Goal: Communication & Community: Answer question/provide support

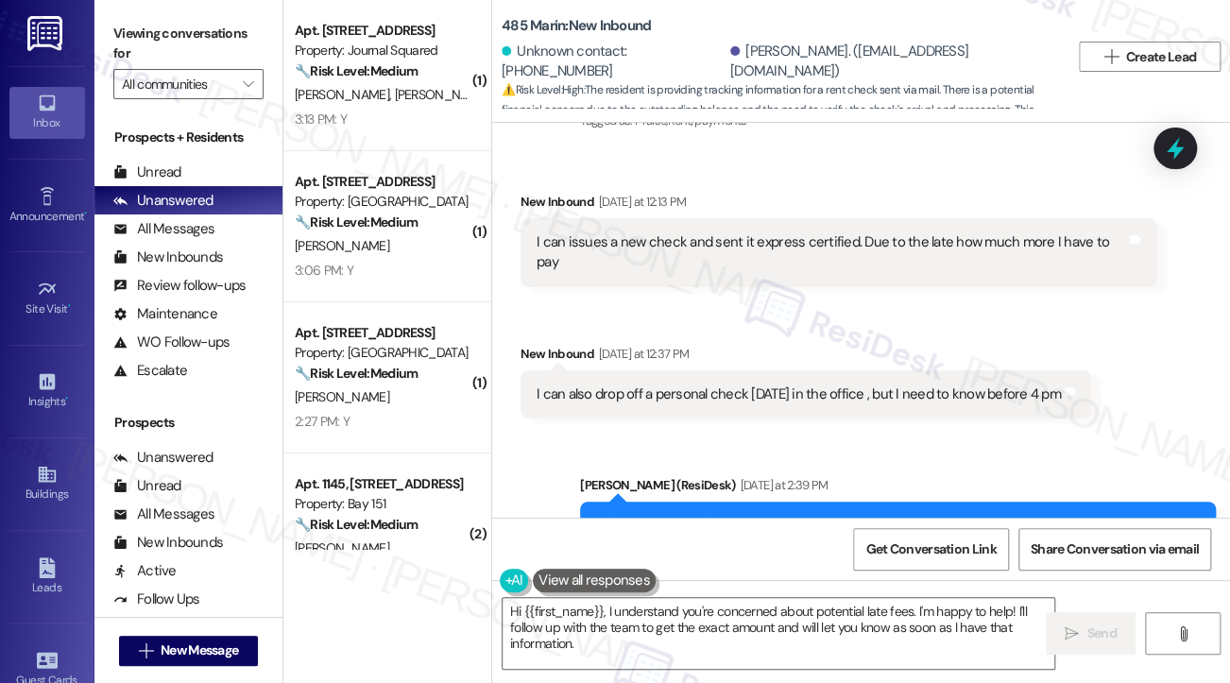
scroll to position [11046, 0]
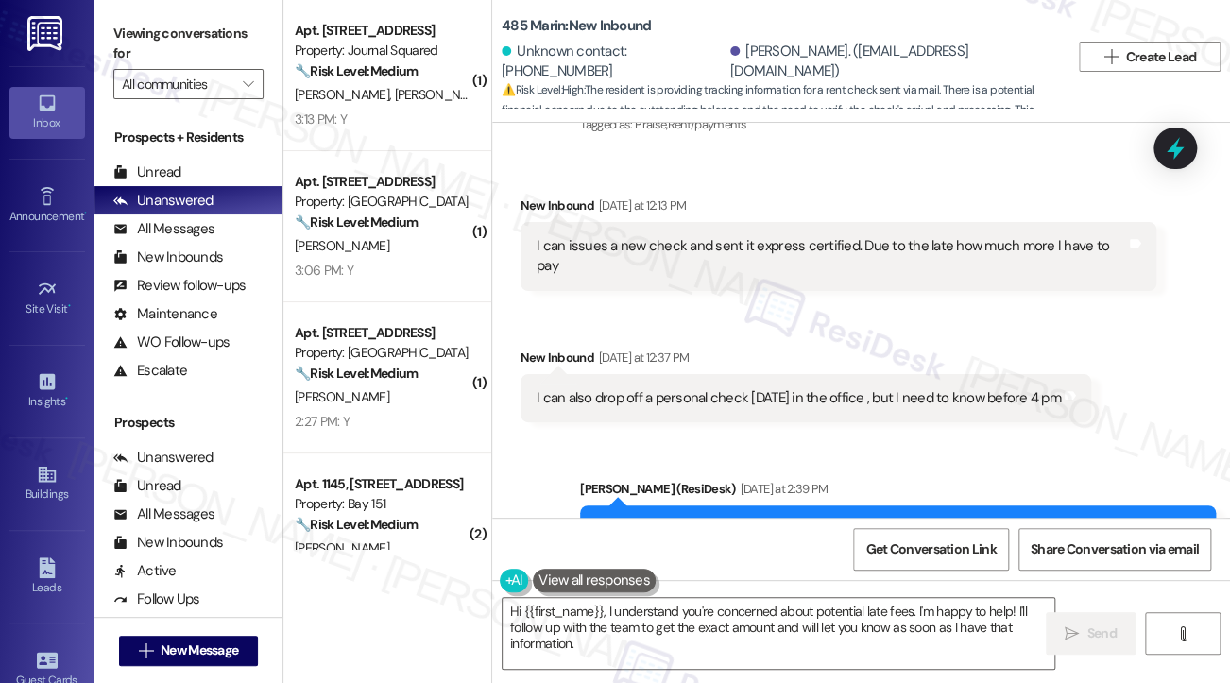
click at [801, 505] on div "Hi [PERSON_NAME], I understand your concern about the late fee. Let me check on…" at bounding box center [898, 539] width 636 height 69
click at [801, 505] on div "Hi Viviana, I understand your concern about the late fee. Let me check on the e…" at bounding box center [898, 539] width 636 height 69
click at [799, 505] on div "Hi Viviana, I understand your concern about the late fee. Let me check on the e…" at bounding box center [898, 539] width 636 height 69
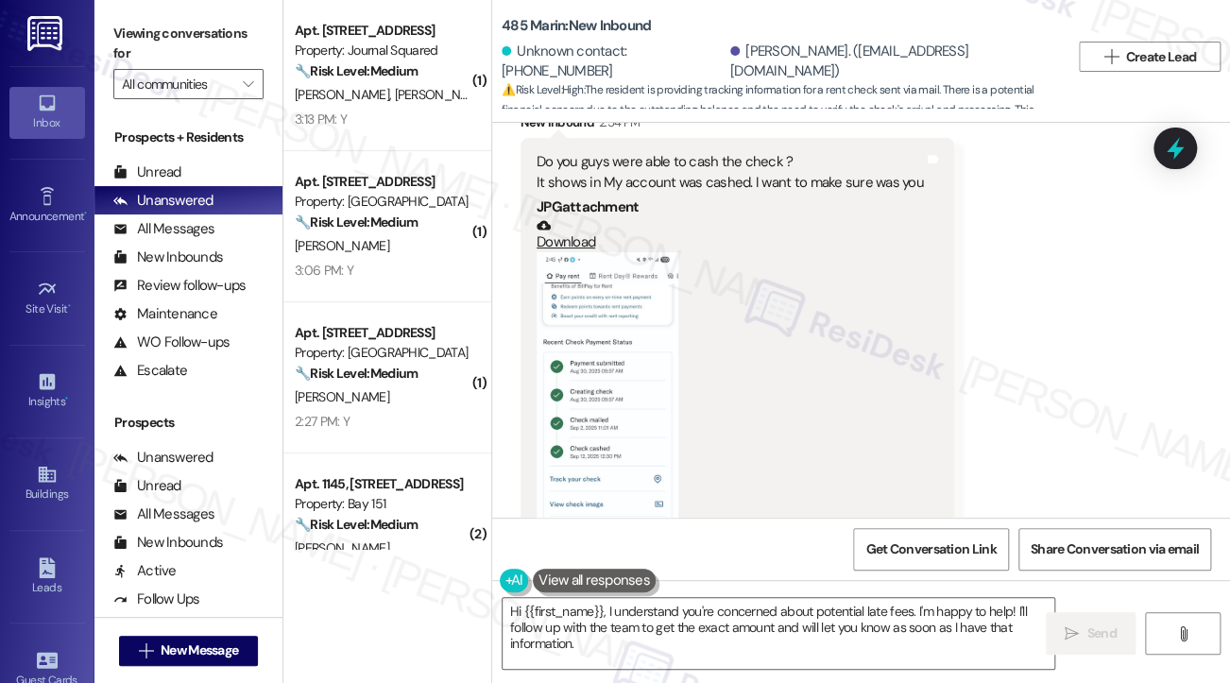
scroll to position [11990, 0]
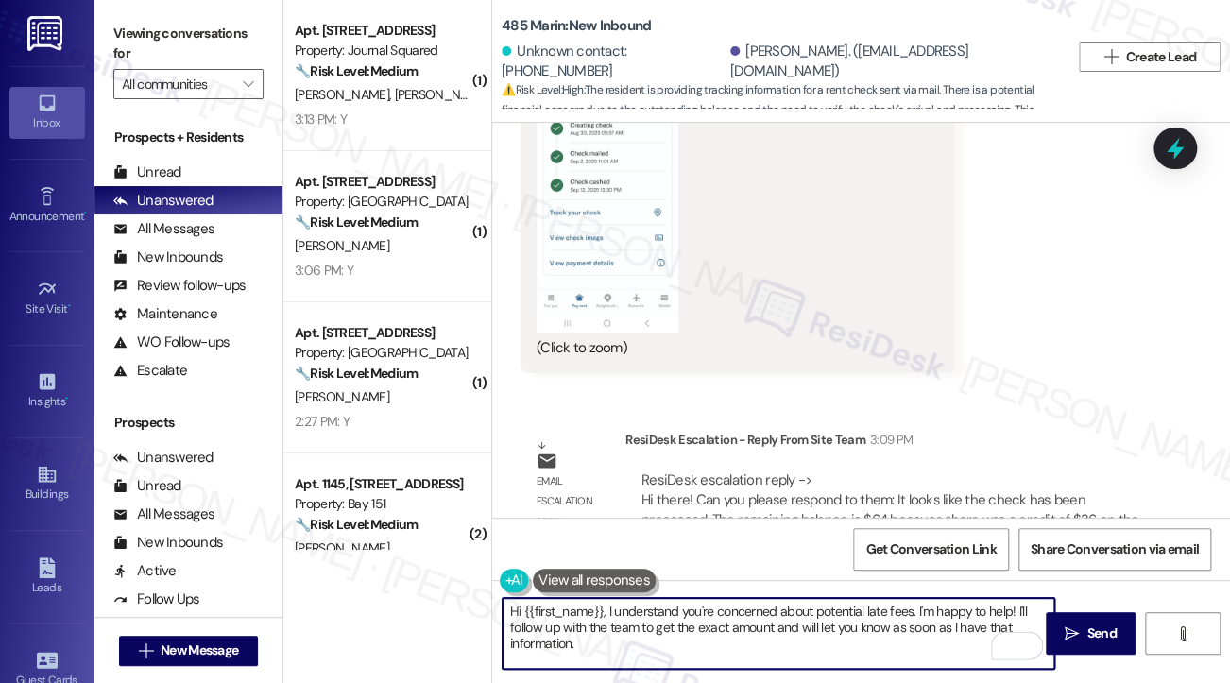
drag, startPoint x: 663, startPoint y: 643, endPoint x: 607, endPoint y: 596, distance: 73.1
click at [607, 597] on div "Hi {{first_name}}, I understand you're concerned about potential late fees. I'm…" at bounding box center [779, 633] width 554 height 73
paste textarea "t looks like the check has been processed. The remaining balance is $64 because…"
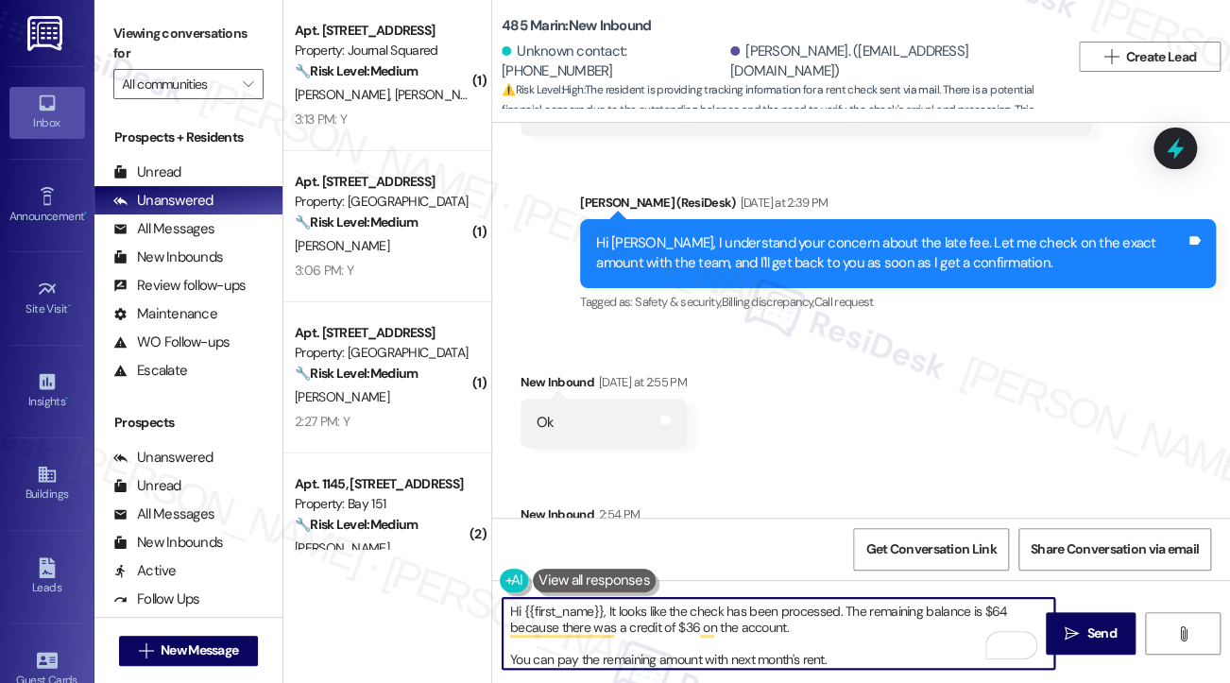
scroll to position [11329, 0]
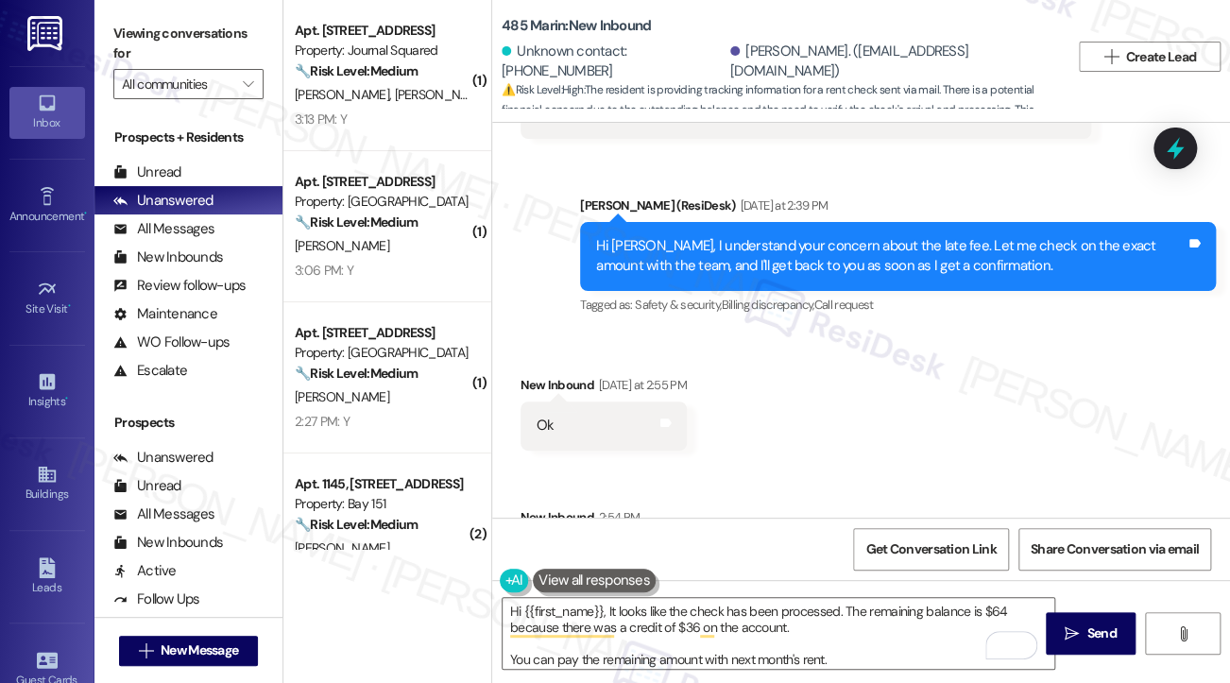
click at [621, 236] on div "Hi Viviana, I understand your concern about the late fee. Let me check on the e…" at bounding box center [890, 256] width 589 height 41
copy div "Viviana"
click at [526, 613] on textarea "Hi {{first_name}}, It looks like the check has been processed. The remaining ba…" at bounding box center [779, 633] width 552 height 71
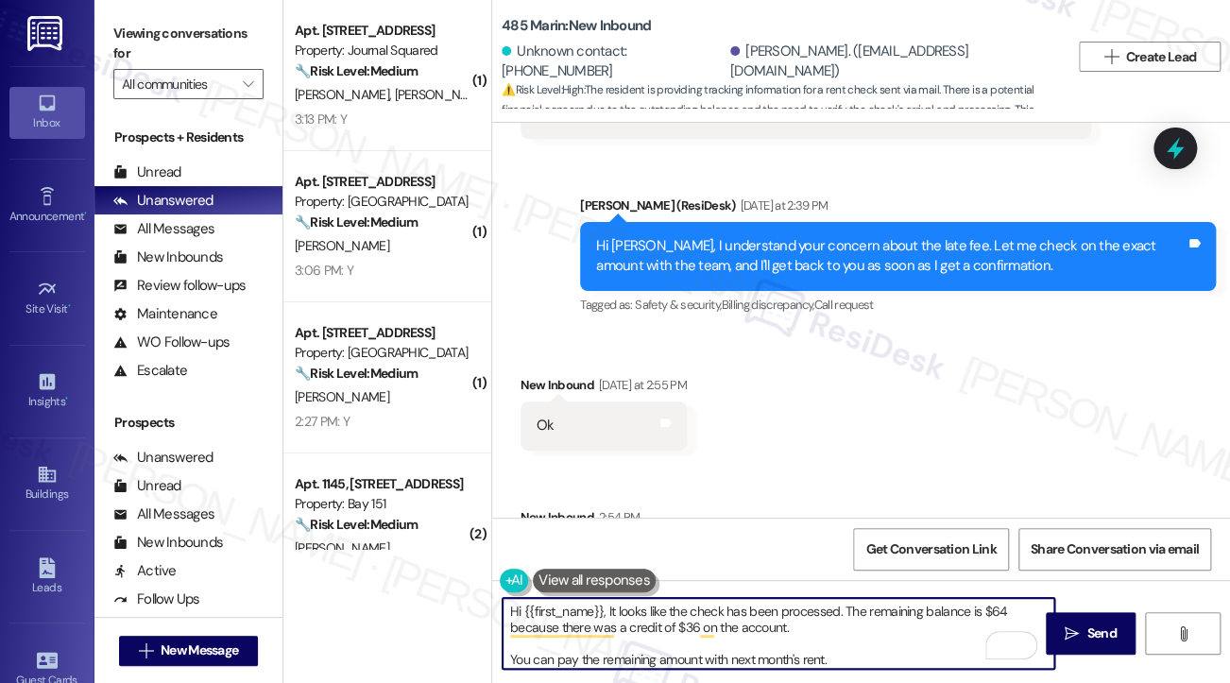
drag, startPoint x: 524, startPoint y: 615, endPoint x: 604, endPoint y: 606, distance: 79.9
click at [604, 606] on textarea "Hi {{first_name}}, It looks like the check has been processed. The remaining ba…" at bounding box center [779, 633] width 552 height 71
paste textarea "Viviana"
click at [911, 547] on span "Get Conversation Link" at bounding box center [930, 549] width 130 height 20
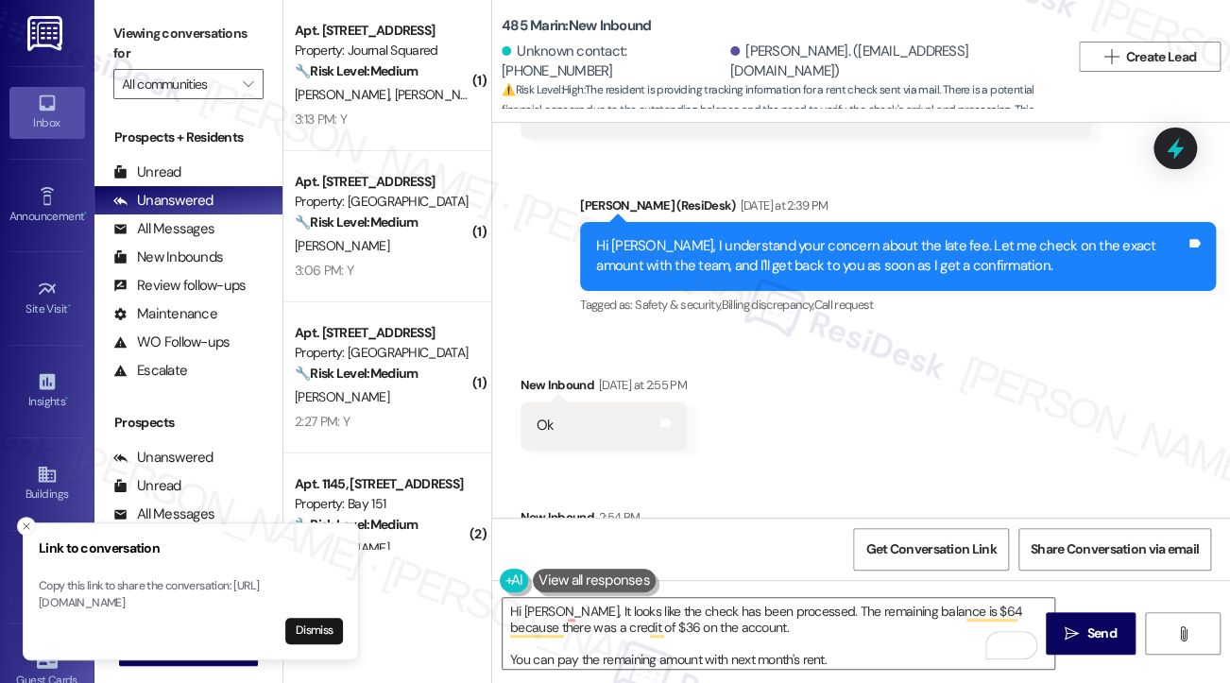
click at [117, 19] on label "Viewing conversations for" at bounding box center [188, 44] width 150 height 50
click at [553, 18] on b "485 Marin: New Inbound" at bounding box center [576, 26] width 149 height 20
click at [688, 29] on div "485 Marin: New Inbound" at bounding box center [691, 26] width 378 height 24
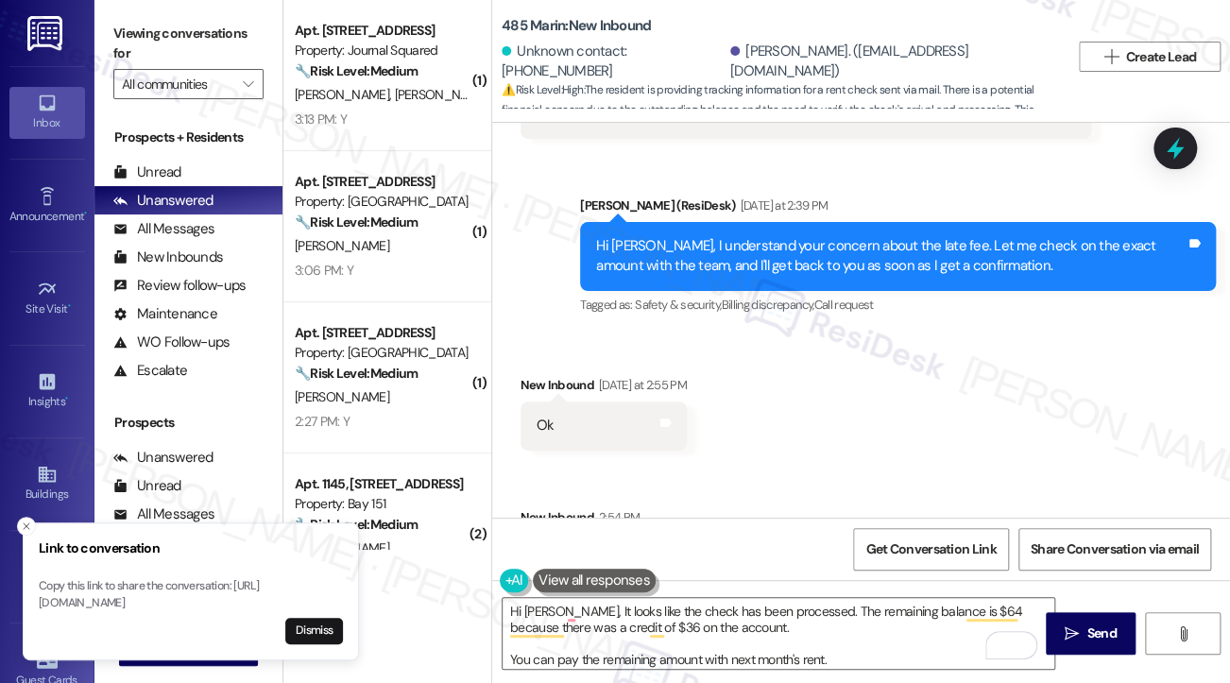
click at [1030, 65] on div "Unknown contact: +12014019753 Edgar Abesamis. (abesamisedgarp@hotmail.com)" at bounding box center [786, 62] width 568 height 38
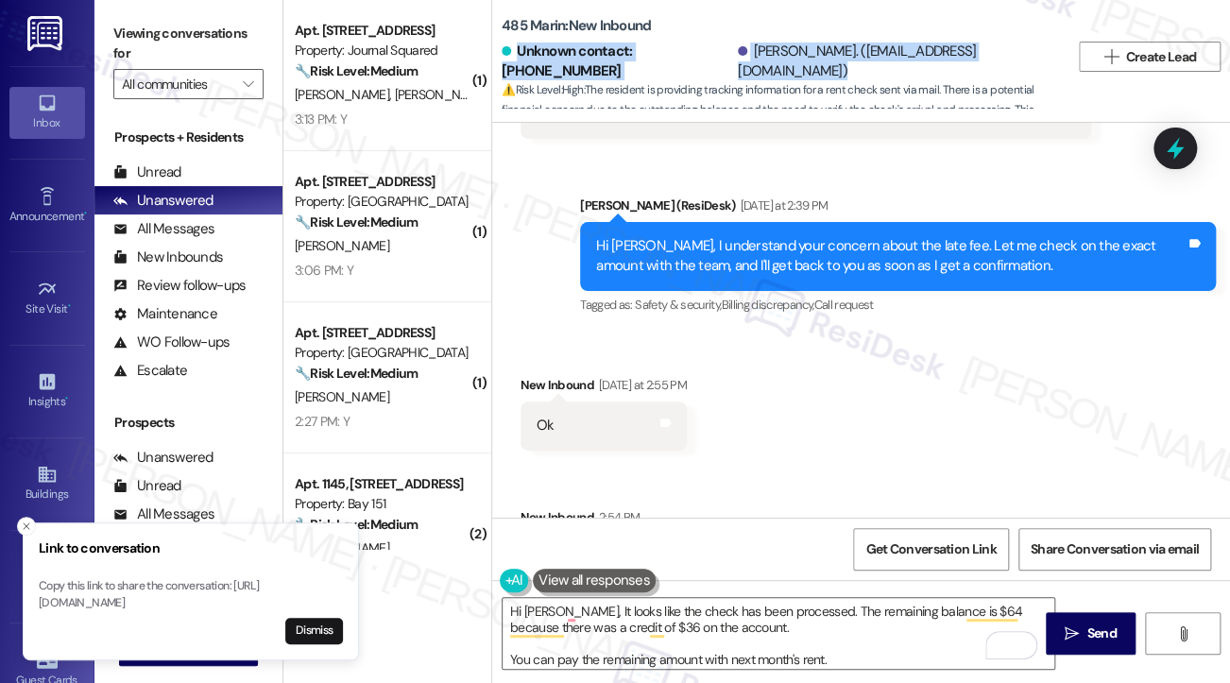
drag, startPoint x: 1030, startPoint y: 65, endPoint x: 521, endPoint y: 57, distance: 509.3
click at [521, 57] on div "Unknown contact: +12014019753 Edgar Abesamis. (abesamisedgarp@hotmail.com)" at bounding box center [786, 62] width 568 height 38
copy div "Unknown contact: +12014019753 Edgar Abesamis. (abesamisedgarp@hotmail.com)"
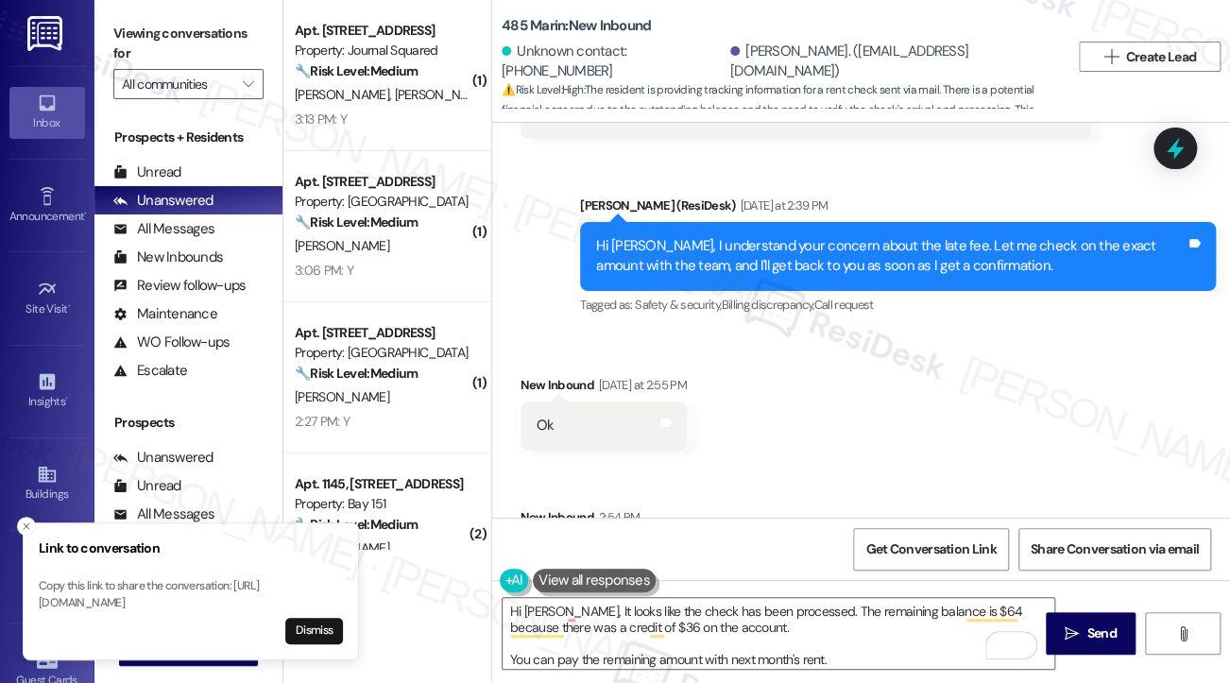
click at [148, 24] on label "Viewing conversations for" at bounding box center [188, 44] width 150 height 50
click at [623, 28] on b "485 Marin: New Inbound" at bounding box center [576, 26] width 149 height 20
copy div "485 Marin: New Inbound"
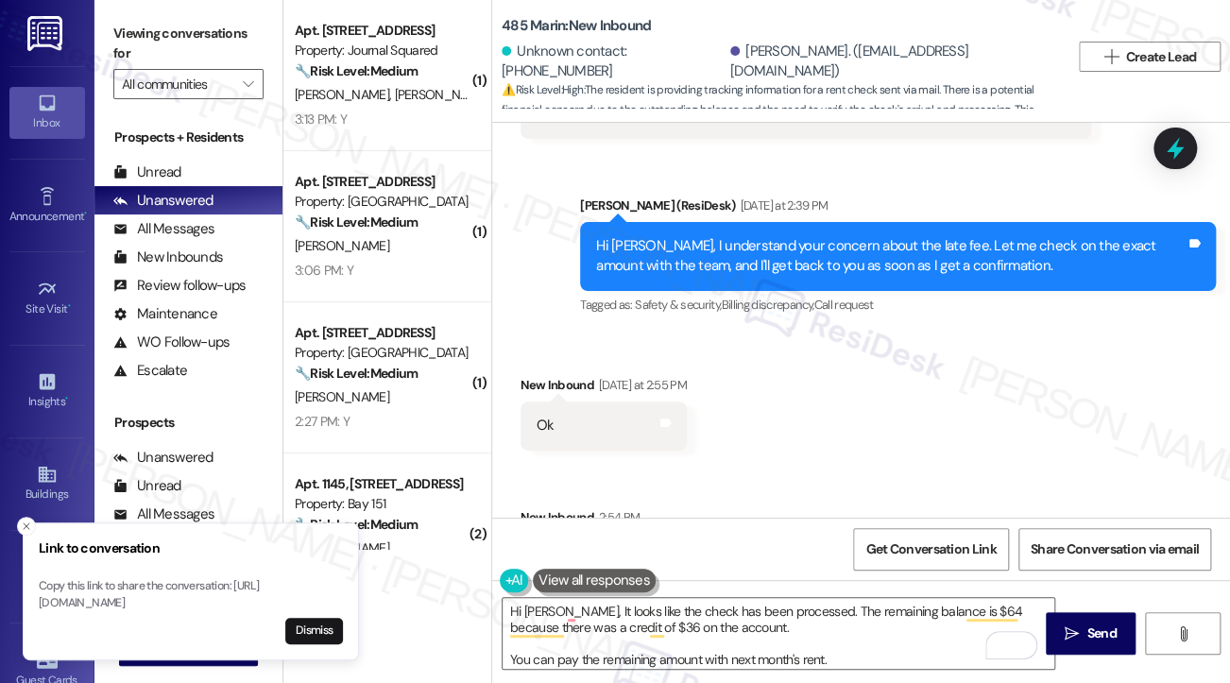
click at [97, 38] on div "Viewing conversations for All communities " at bounding box center [188, 59] width 188 height 118
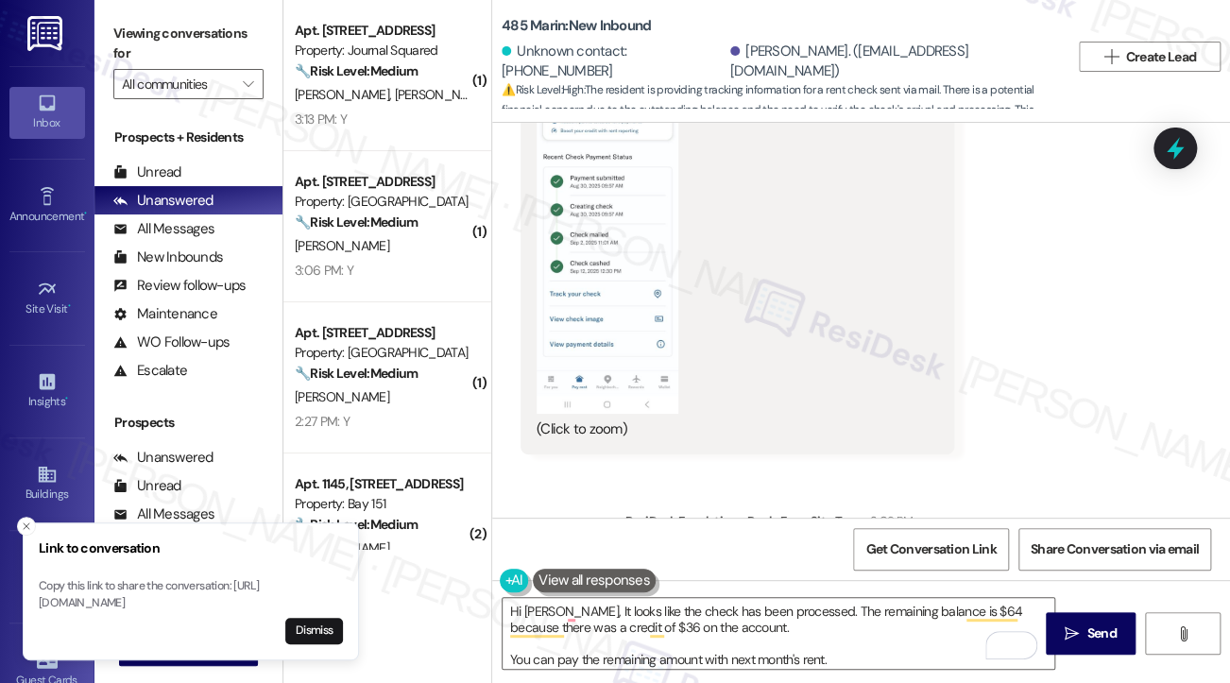
scroll to position [11990, 0]
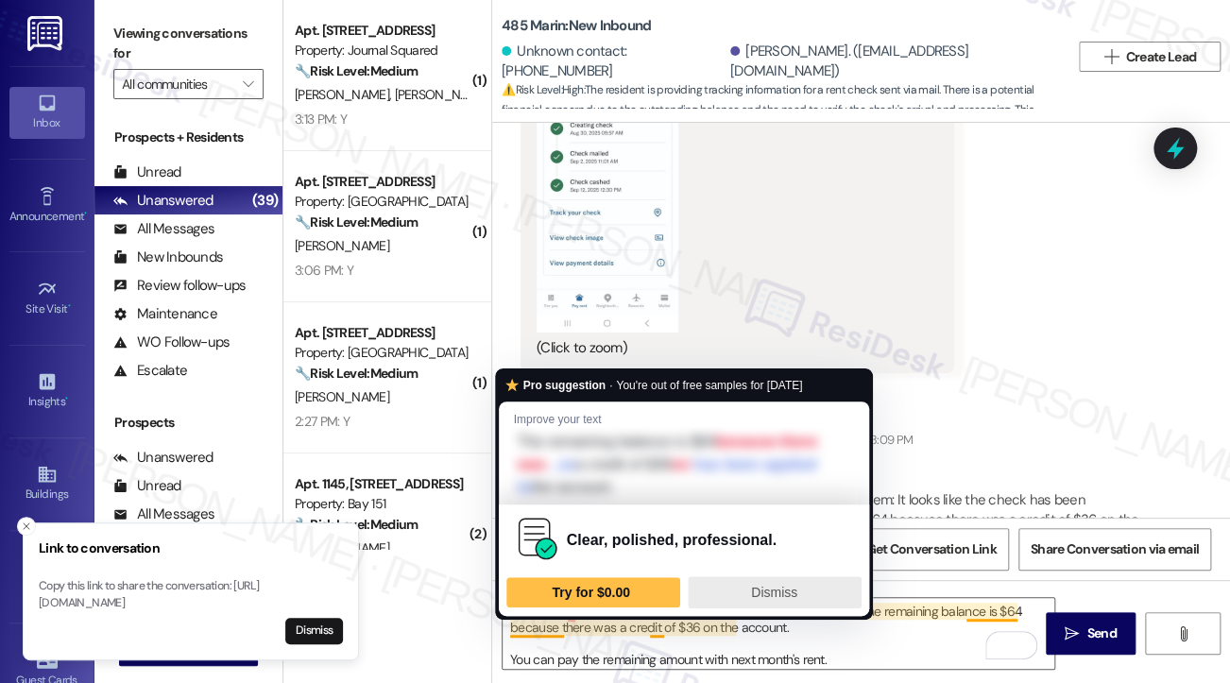
click at [790, 581] on div "Dismiss" at bounding box center [774, 592] width 157 height 30
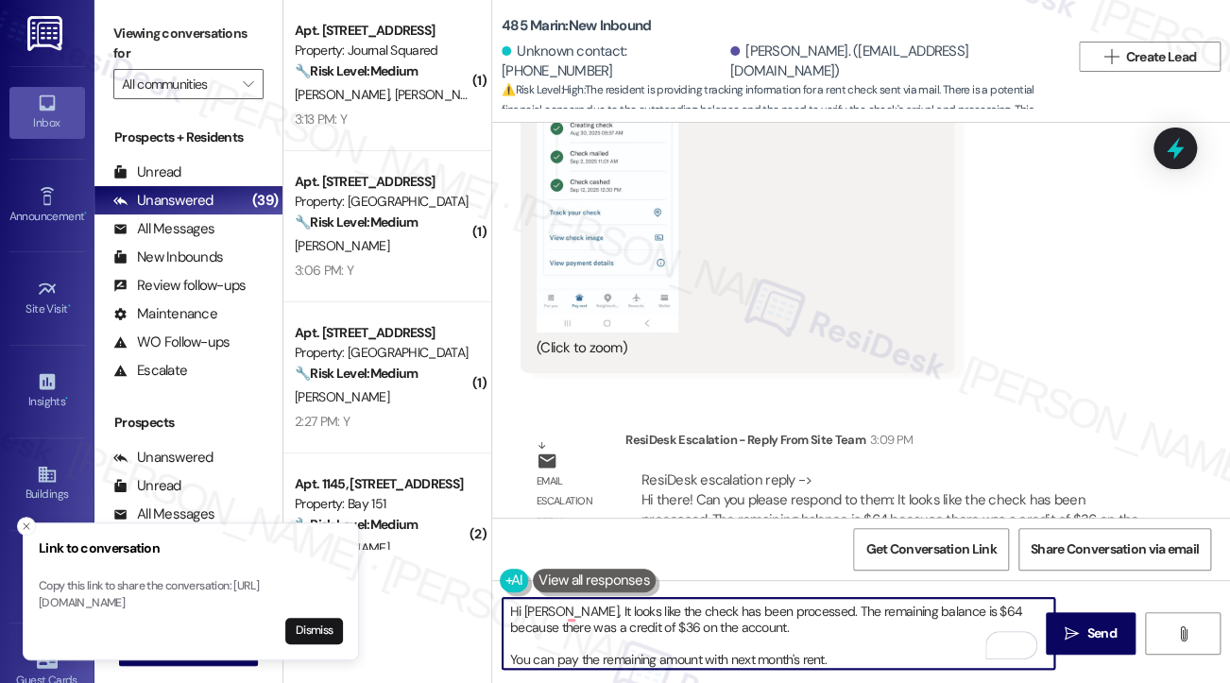
click at [565, 604] on textarea "Hi Viviana, It looks like the check has been processed. The remaining balance i…" at bounding box center [779, 633] width 552 height 71
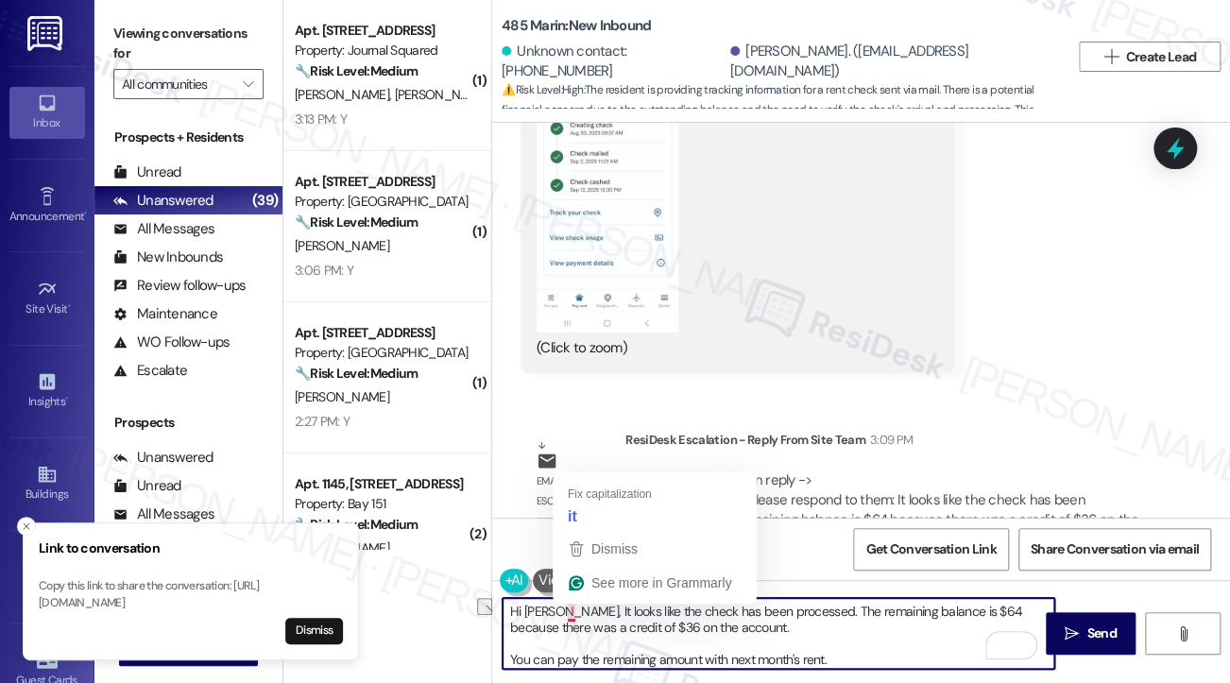
click at [563, 611] on textarea "Hi Viviana, It looks like the check has been processed. The remaining balance i…" at bounding box center [779, 633] width 552 height 71
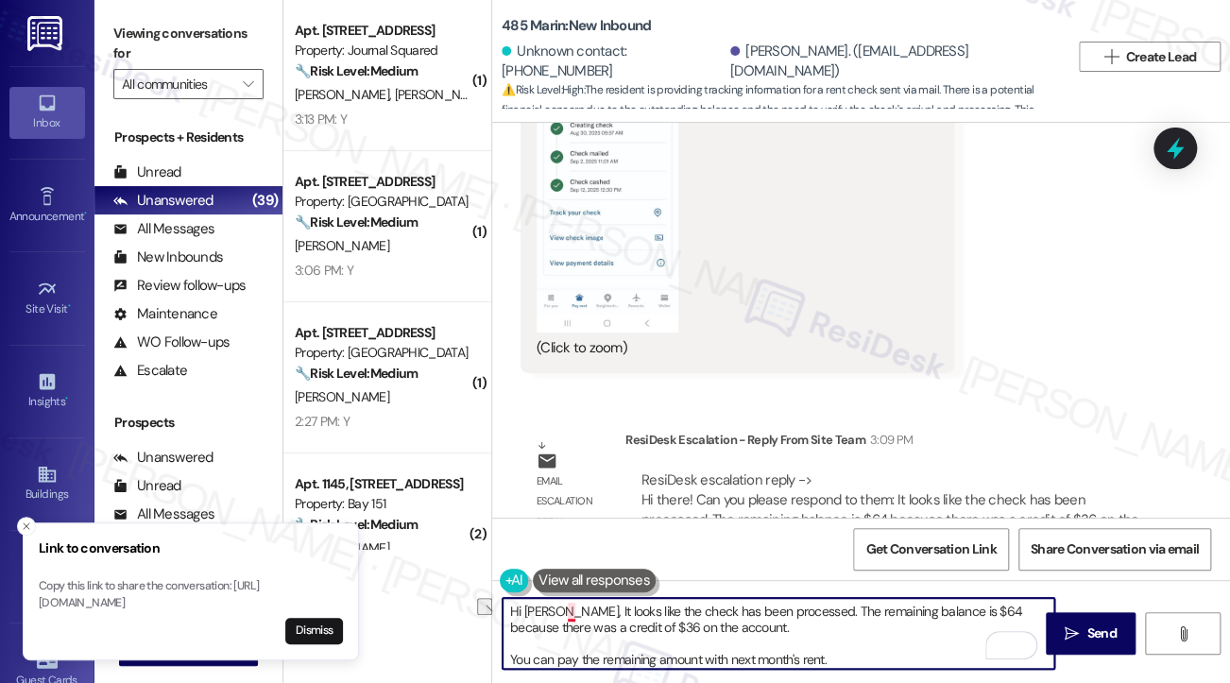
click at [569, 612] on textarea "Hi Viviana, It looks like the check has been processed. The remaining balance i…" at bounding box center [779, 633] width 552 height 71
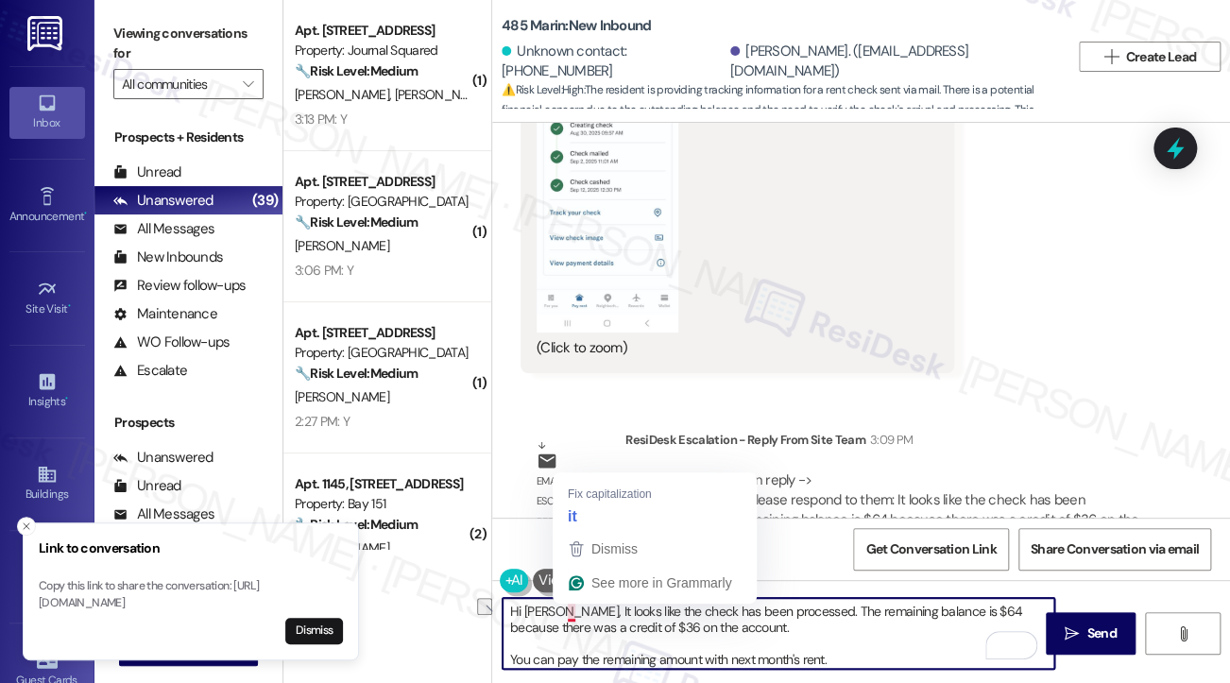
click at [569, 612] on textarea "Hi Viviana, It looks like the check has been processed. The remaining balance i…" at bounding box center [779, 633] width 552 height 71
click at [564, 612] on textarea "Hi Viviana, It looks like the check has been processed. The remaining balance i…" at bounding box center [779, 633] width 552 height 71
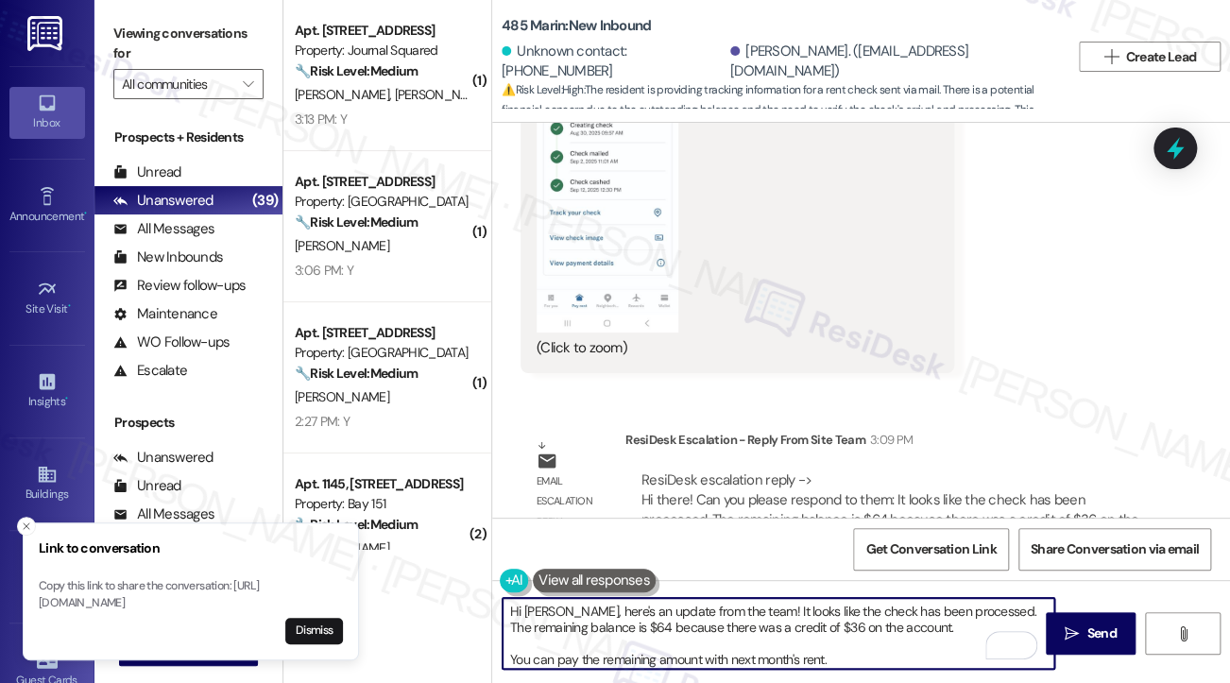
click at [680, 638] on textarea "Hi Viviana, here's an update from the team! It looks like the check has been pr…" at bounding box center [779, 633] width 552 height 71
click at [510, 663] on textarea "Hi Viviana, here's an update from the team! It looks like the check has been pr…" at bounding box center [779, 633] width 552 height 71
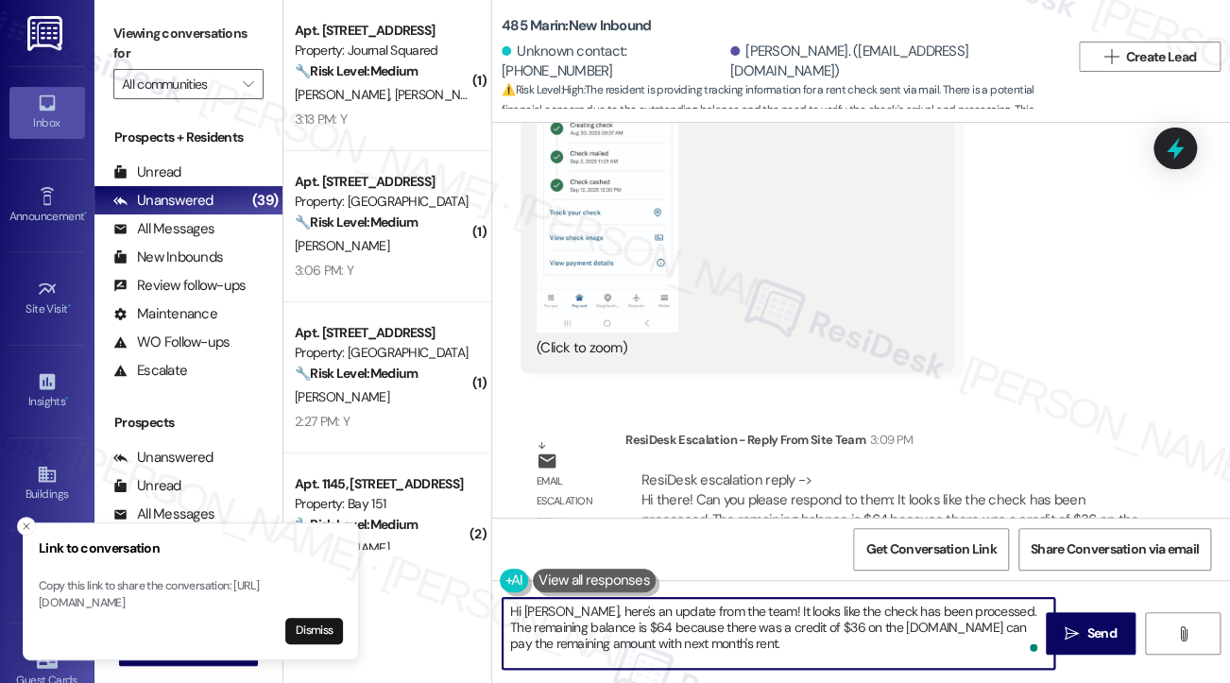
type textarea "Hi Viviana, here's an update from the team! It looks like the check has been pr…"
click at [692, 630] on textarea "Hi Viviana, here's an update from the team! It looks like the check has been pr…" at bounding box center [779, 633] width 552 height 71
click at [790, 636] on textarea "Hi Viviana, here's an update from the team! It looks like the check has been pr…" at bounding box center [779, 633] width 552 height 71
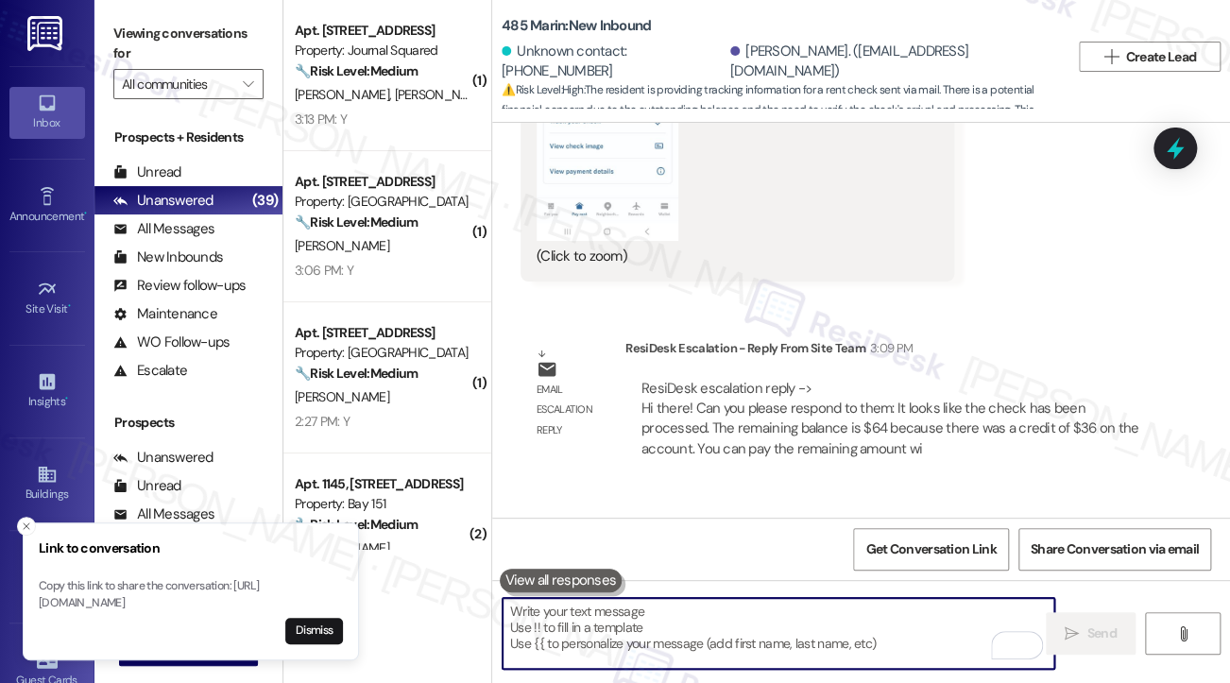
scroll to position [12162, 0]
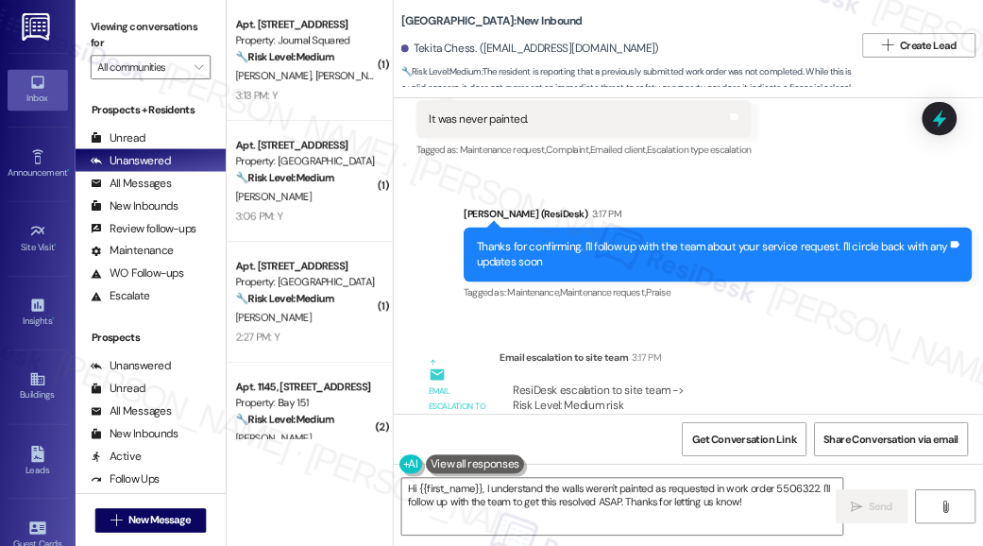
scroll to position [5710, 0]
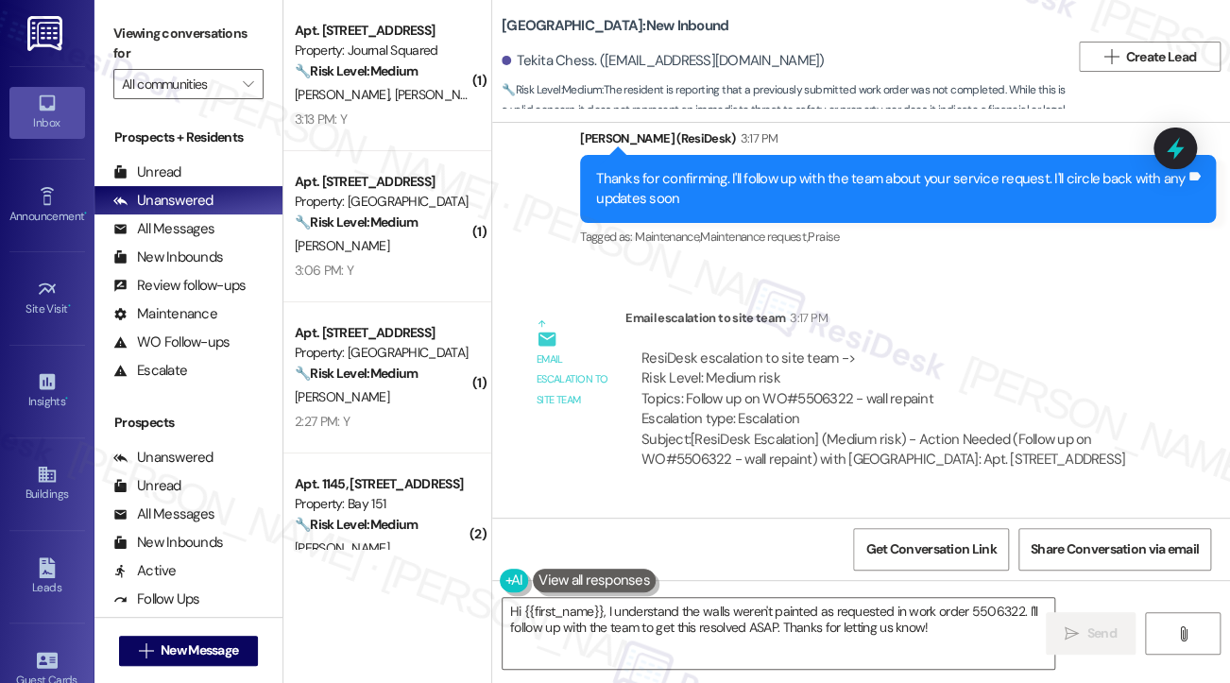
click at [692, 169] on div "Thanks for confirming. I'll follow up with the team about your service request.…" at bounding box center [890, 189] width 589 height 41
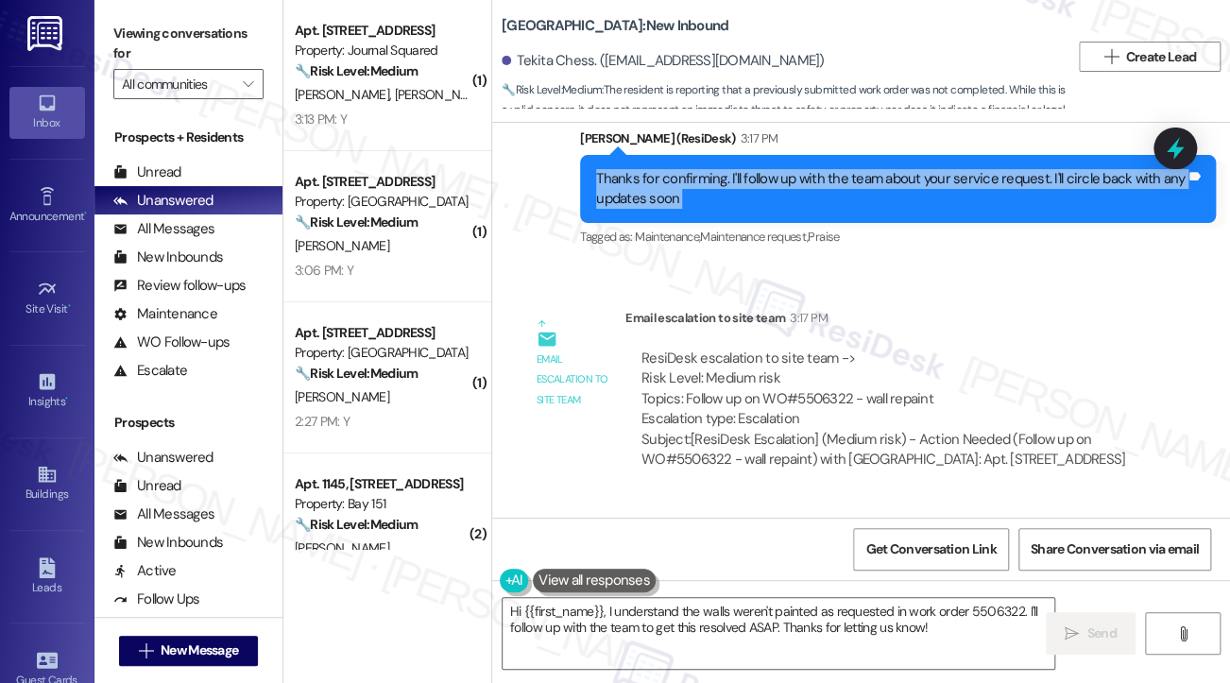
click at [692, 169] on div "Thanks for confirming. I'll follow up with the team about your service request.…" at bounding box center [890, 189] width 589 height 41
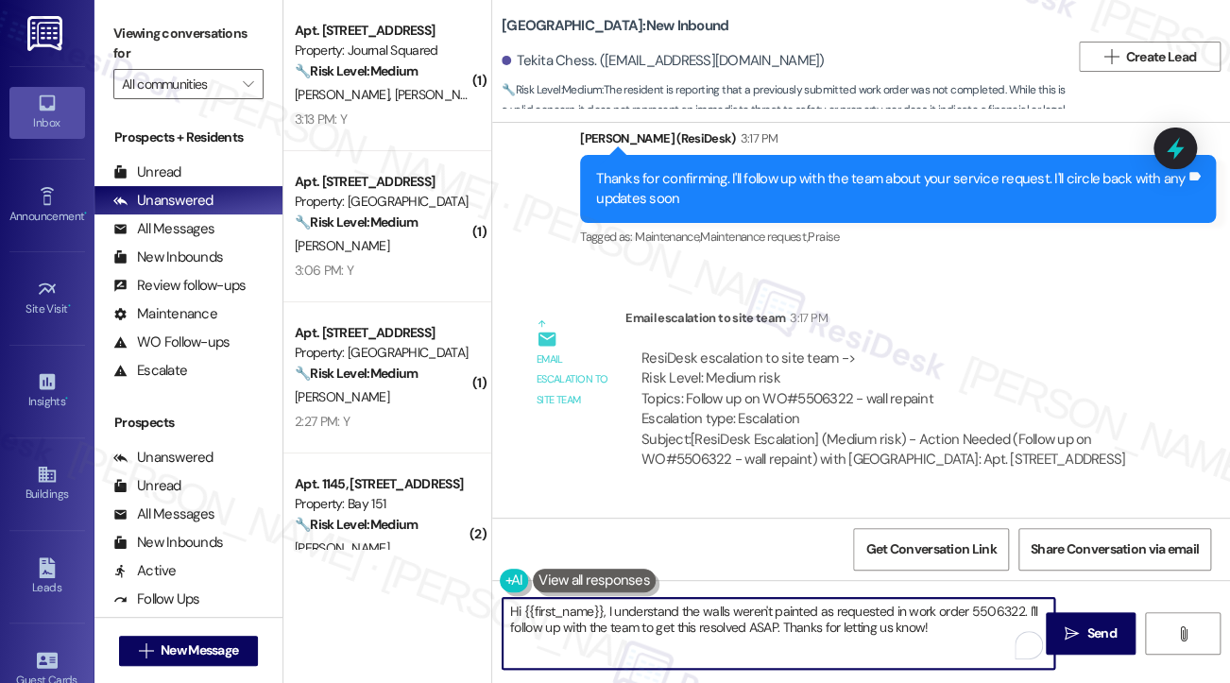
drag, startPoint x: 944, startPoint y: 627, endPoint x: 615, endPoint y: 607, distance: 329.4
click at [615, 607] on textarea "Hi {{first_name}}, I understand the walls weren't painted as requested in work …" at bounding box center [779, 633] width 552 height 71
drag, startPoint x: 608, startPoint y: 606, endPoint x: 888, endPoint y: 610, distance: 279.7
click at [888, 610] on textarea "Hi {{first_name}}, I understand the walls weren't painted as requested in work …" at bounding box center [779, 633] width 552 height 71
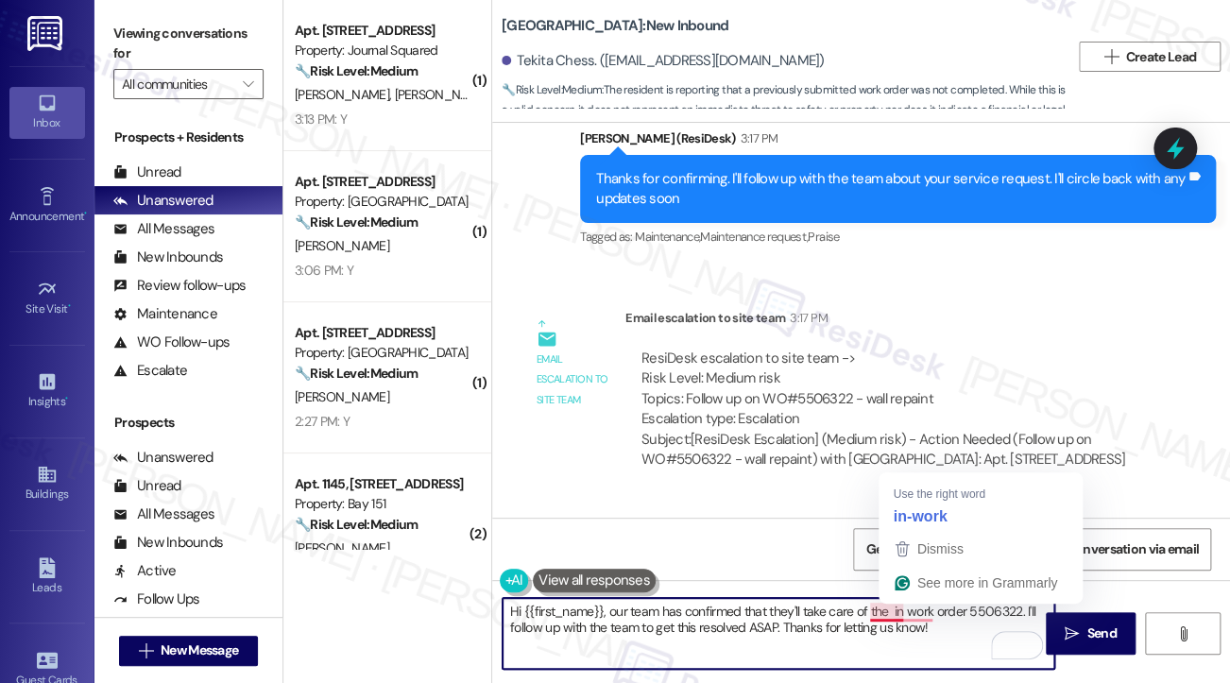
click at [870, 621] on textarea "Hi {{first_name}}, our team has confirmed that they'll take care of the in work…" at bounding box center [779, 633] width 552 height 71
click at [897, 609] on textarea "Hi {{first_name}}, our team has confirmed that they'll take care of the in work…" at bounding box center [779, 633] width 552 height 71
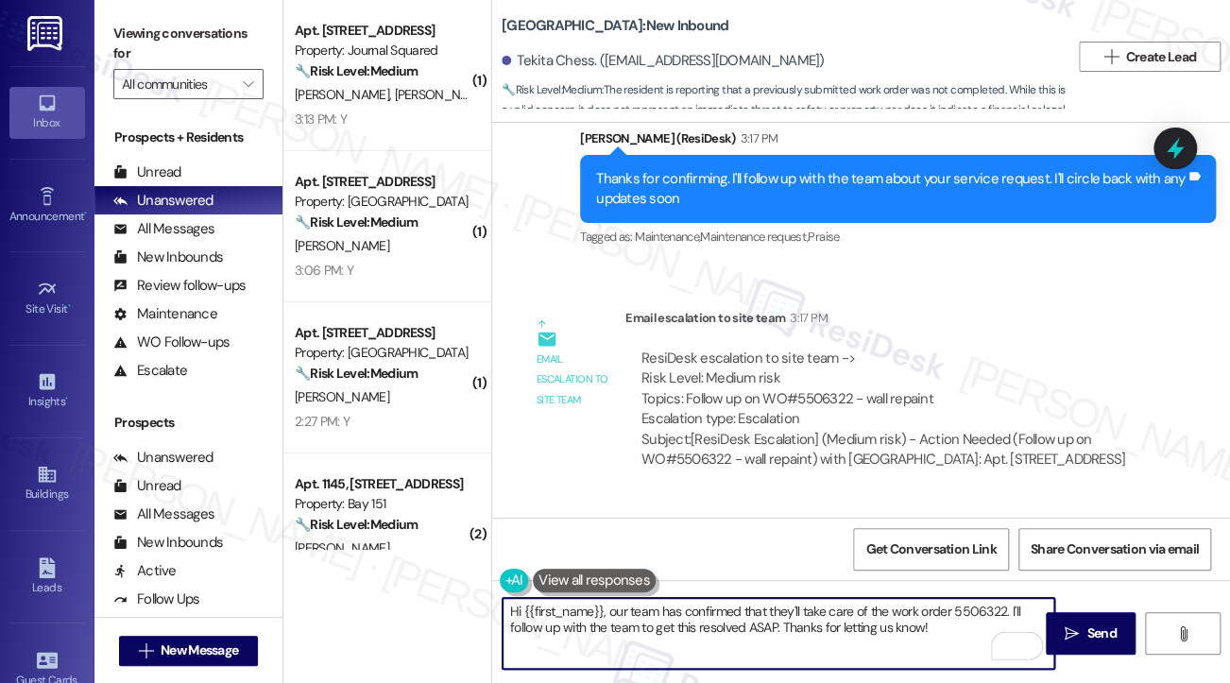
click at [1005, 612] on textarea "Hi {{first_name}}, our team has confirmed that they'll take care of the work or…" at bounding box center [779, 633] width 552 height 71
drag, startPoint x: 833, startPoint y: 647, endPoint x: 840, endPoint y: 631, distance: 17.4
click at [840, 631] on textarea "Hi {{first_name}}, our team has confirmed that they'll take care of the work or…" at bounding box center [779, 633] width 552 height 71
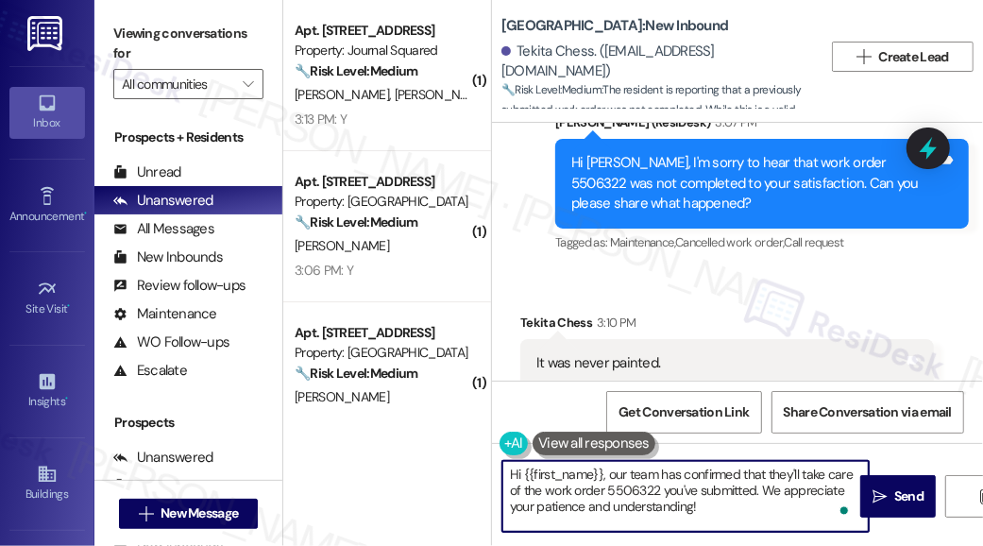
scroll to position [8, 0]
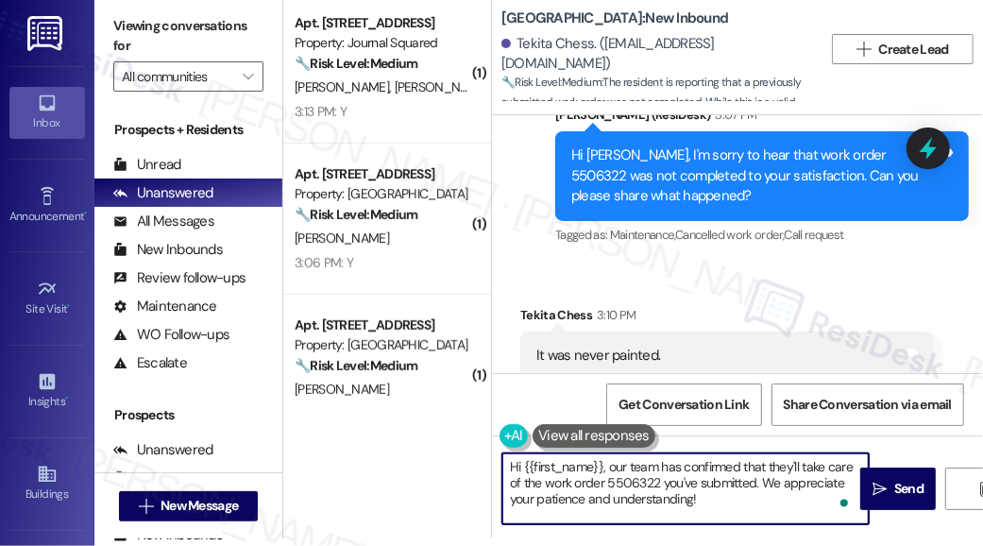
click at [735, 501] on textarea "Hi {{first_name}}, our team has confirmed that they'll take care of the work or…" at bounding box center [686, 488] width 367 height 71
type textarea "Hi {{first_name}}, our team has confirmed that they'll take care of the work or…"
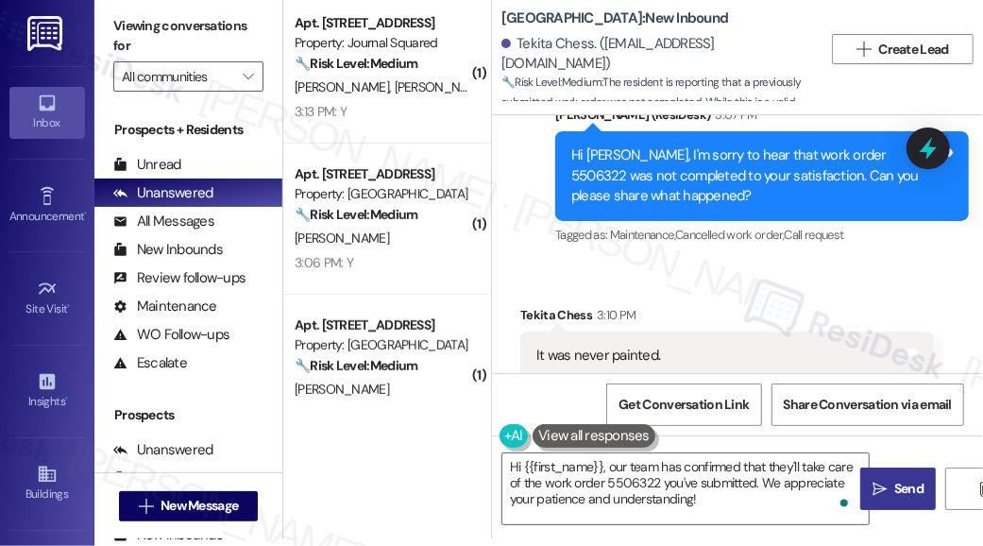
click at [891, 487] on span "Send" at bounding box center [909, 489] width 37 height 20
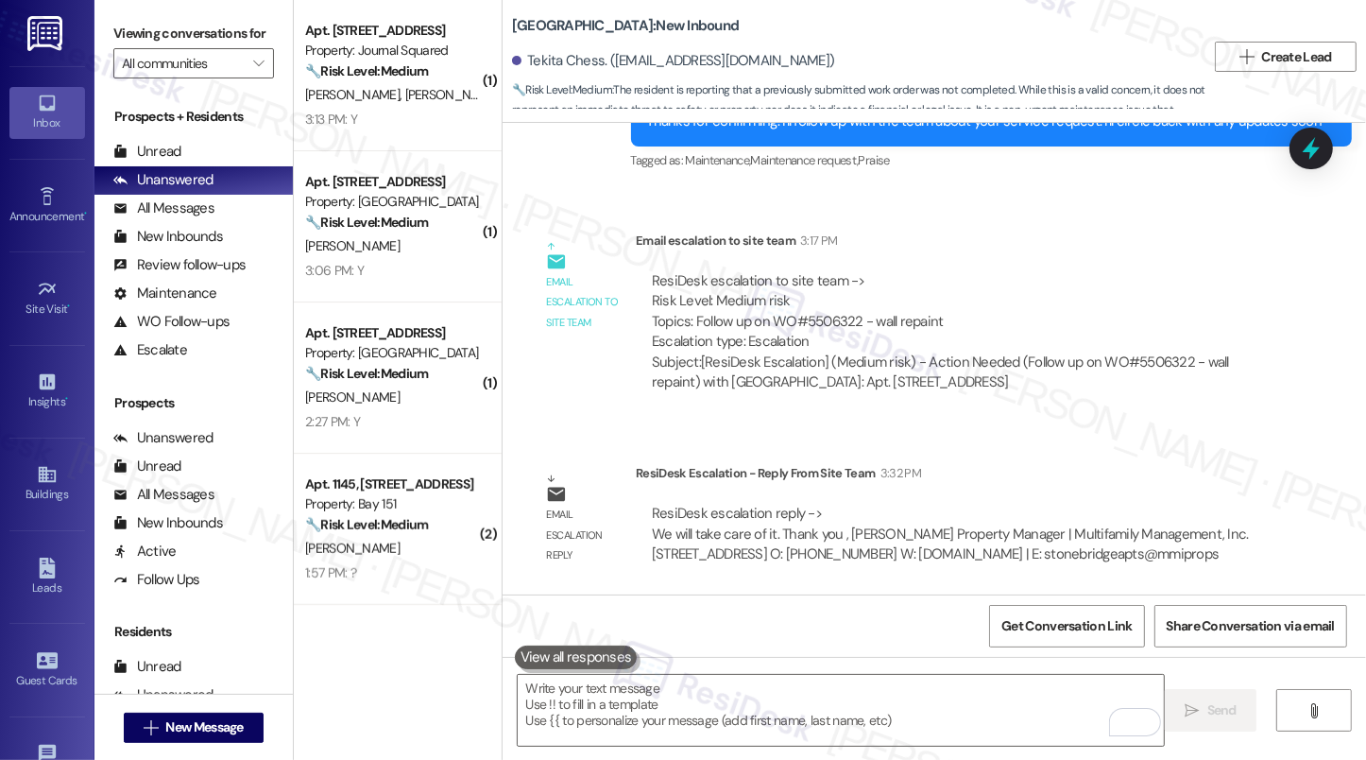
scroll to position [5585, 0]
